Goal: Information Seeking & Learning: Check status

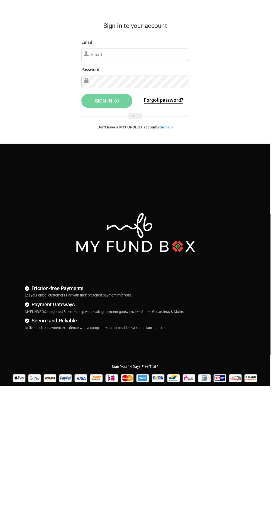
click at [113, 54] on input "text" at bounding box center [136, 55] width 109 height 13
click at [153, 54] on input "[EMAIL_ADDRESS][DOMAIN_NAME]" at bounding box center [136, 55] width 109 height 13
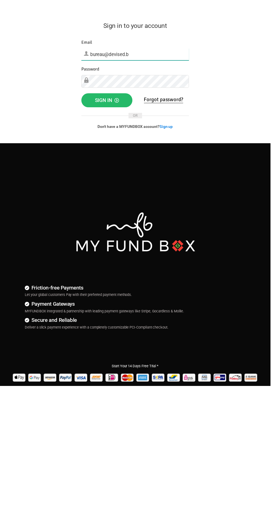
type input "[EMAIL_ADDRESS][DOMAIN_NAME]"
click at [113, 101] on span "Sign in" at bounding box center [108, 101] width 24 height 6
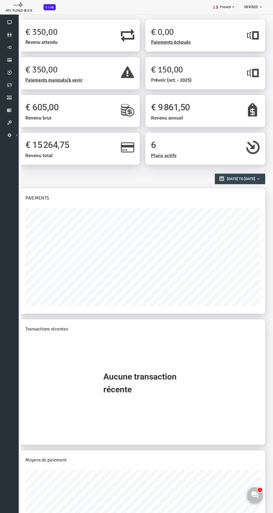
click at [55, 80] on span "Paiements manqués/à venir" at bounding box center [42, 80] width 57 height 6
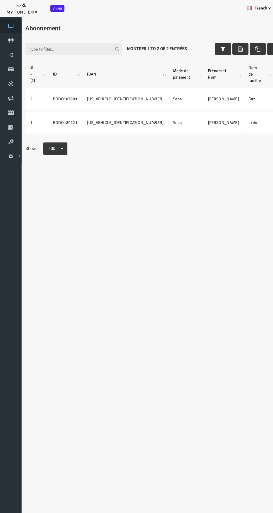
click at [9, 22] on icon at bounding box center [9, 22] width 19 height 4
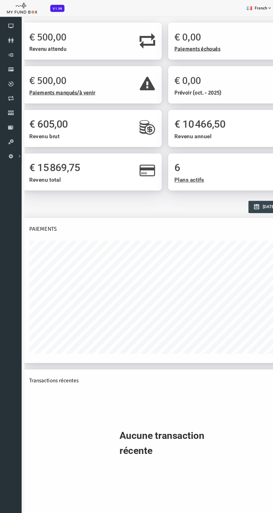
click at [38, 41] on span "Revenu attendu" at bounding box center [30, 44] width 32 height 6
click at [95, 62] on div "€ 500,00 Paiements manqués/à venir" at bounding box center [69, 75] width 120 height 32
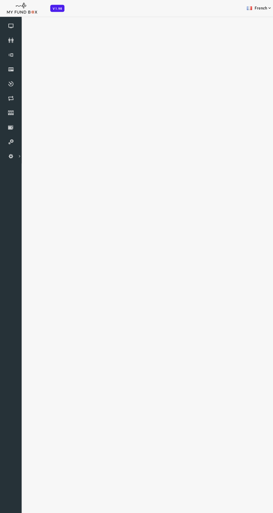
select select "100"
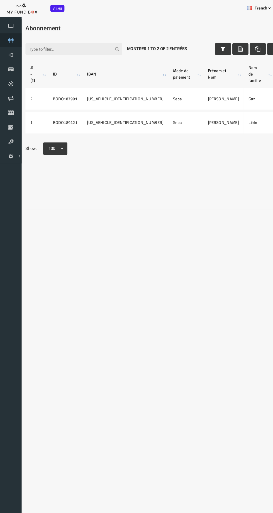
click at [12, 36] on icon at bounding box center [9, 35] width 19 height 4
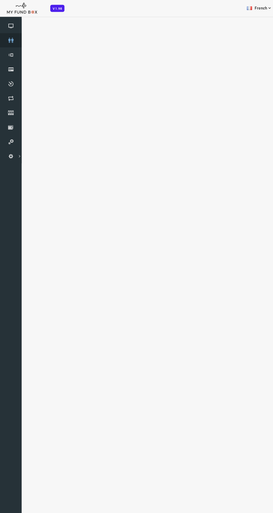
select select "100"
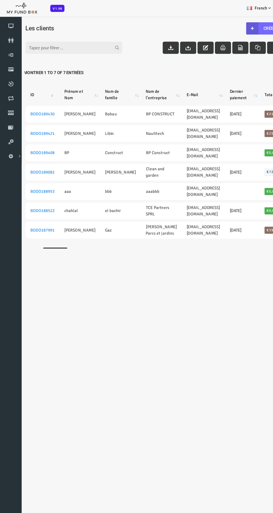
click at [200, 235] on body "Abonné introuvable Orphelin introuvable Partenaire introuvable S’il vous plaît …" at bounding box center [136, 256] width 273 height 513
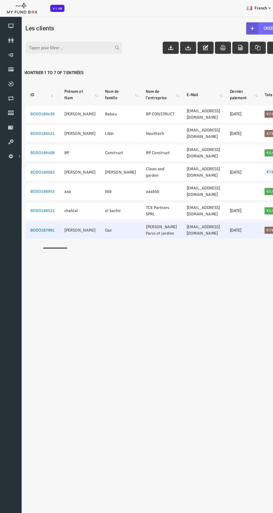
click at [28, 198] on link "BODO187991" at bounding box center [25, 200] width 21 height 4
